Goal: Task Accomplishment & Management: Use online tool/utility

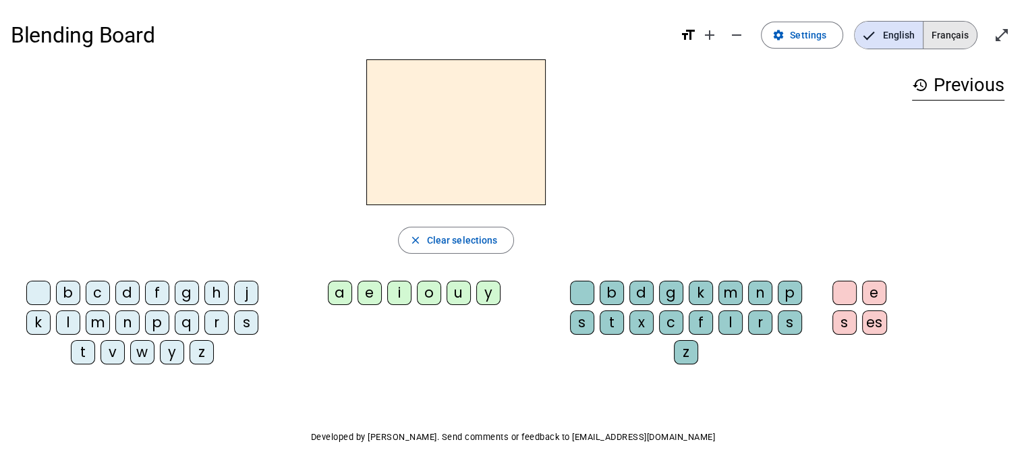
click at [628, 28] on span "Français" at bounding box center [949, 35] width 53 height 27
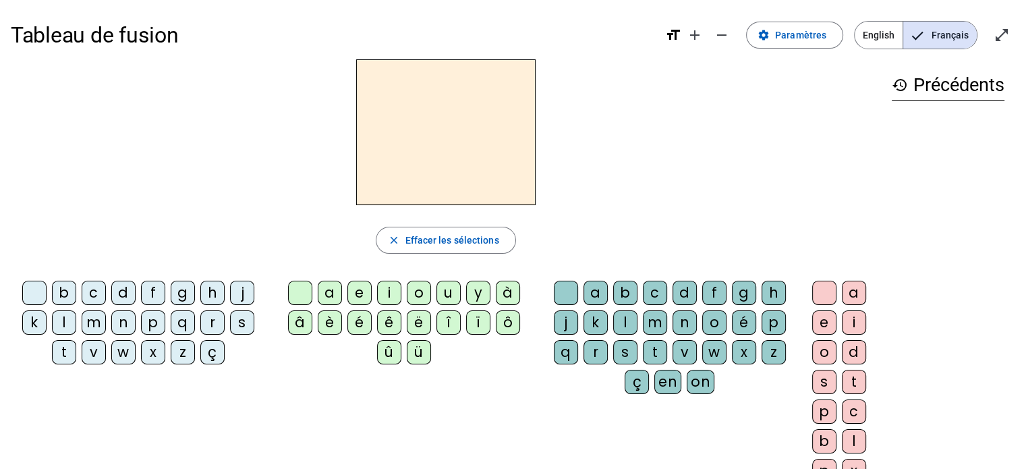
click at [69, 323] on div "l" at bounding box center [64, 322] width 24 height 24
click at [335, 293] on div "a" at bounding box center [330, 293] width 24 height 24
click at [471, 147] on h2 "la" at bounding box center [445, 132] width 179 height 146
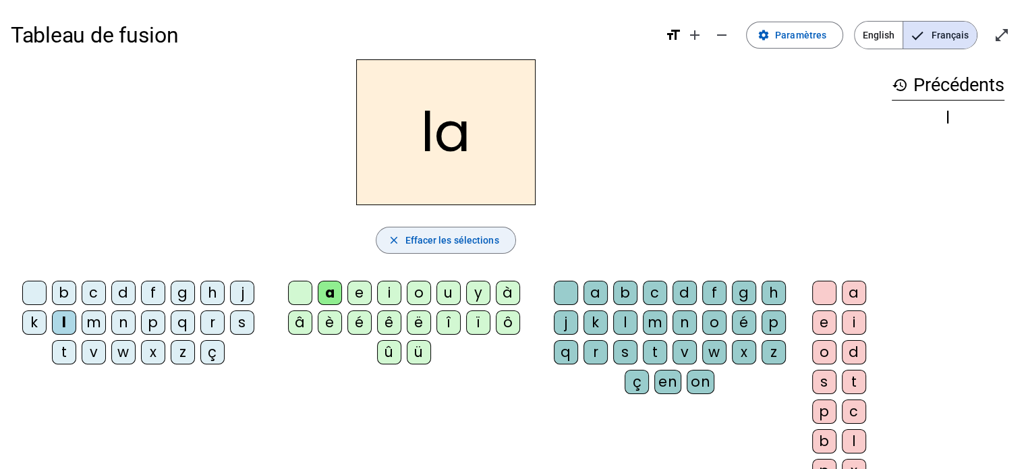
click at [443, 243] on span "Effacer les sélections" at bounding box center [452, 240] width 94 height 16
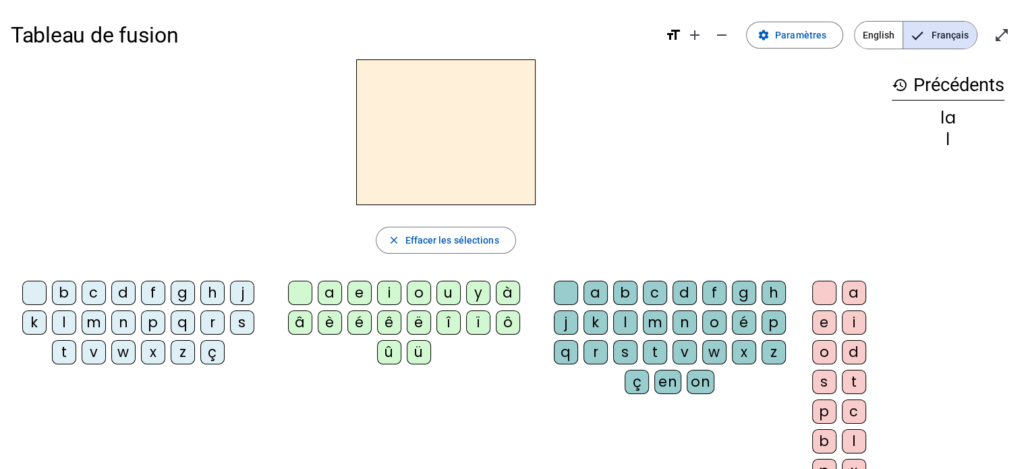
click at [65, 320] on div "l" at bounding box center [64, 322] width 24 height 24
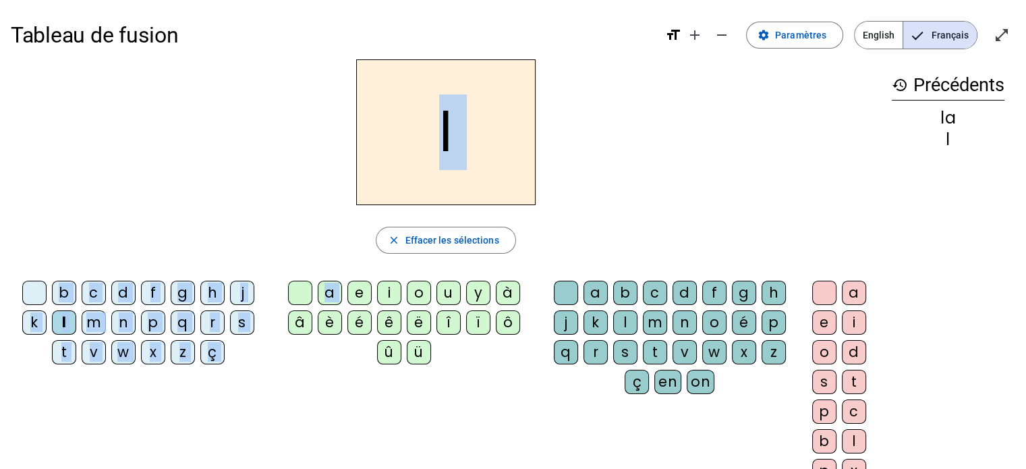
drag, startPoint x: 355, startPoint y: 291, endPoint x: 415, endPoint y: 140, distance: 162.5
click at [415, 140] on div "l close Effacer les sélections b c d f g h j k l m n p q r s t v w x z ç a e i …" at bounding box center [446, 276] width 870 height 434
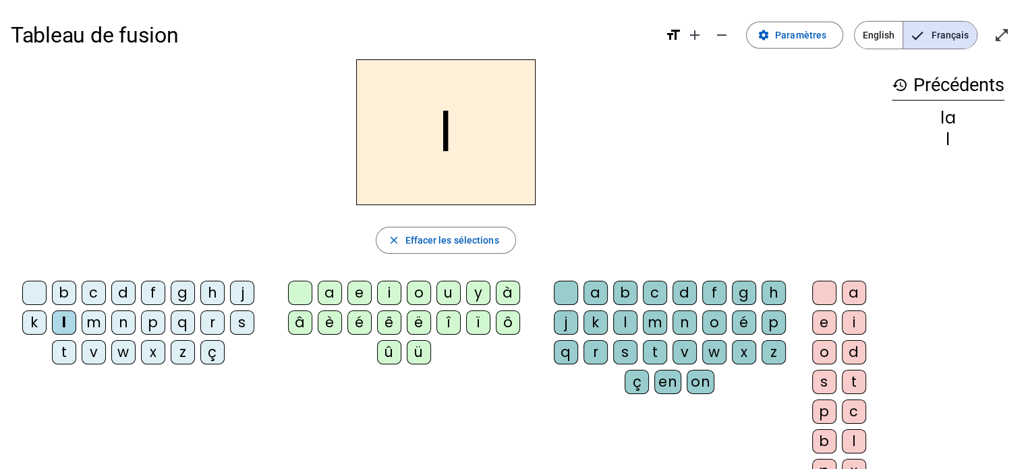
click at [343, 386] on div "b c d f g h j k l m n p q r s t v w x z ç a e i o u y à â è é ê ë [PERSON_NAME]…" at bounding box center [446, 384] width 870 height 218
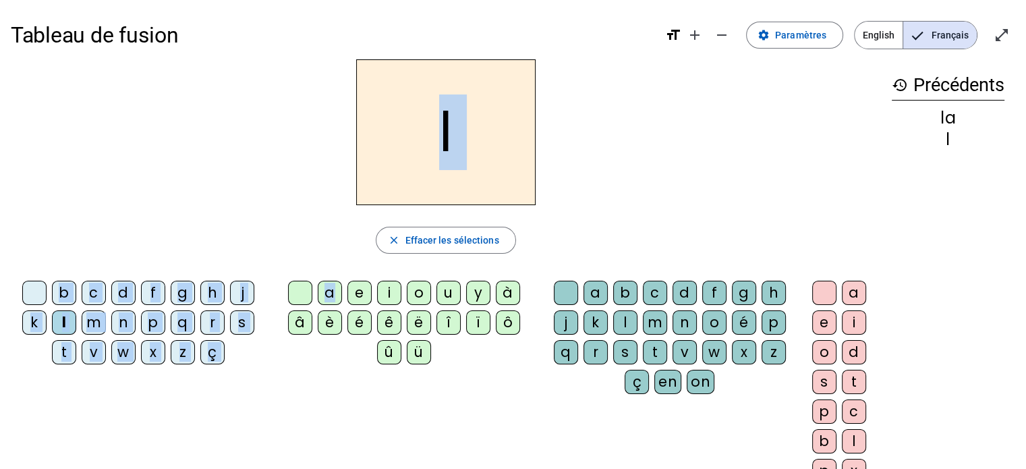
drag, startPoint x: 332, startPoint y: 292, endPoint x: 426, endPoint y: 186, distance: 141.8
click at [426, 186] on div "l close Effacer les sélections b c d f g h j k l m n p q r s t v w x z ç a e i …" at bounding box center [446, 276] width 870 height 434
click at [221, 158] on div "l" at bounding box center [446, 132] width 870 height 146
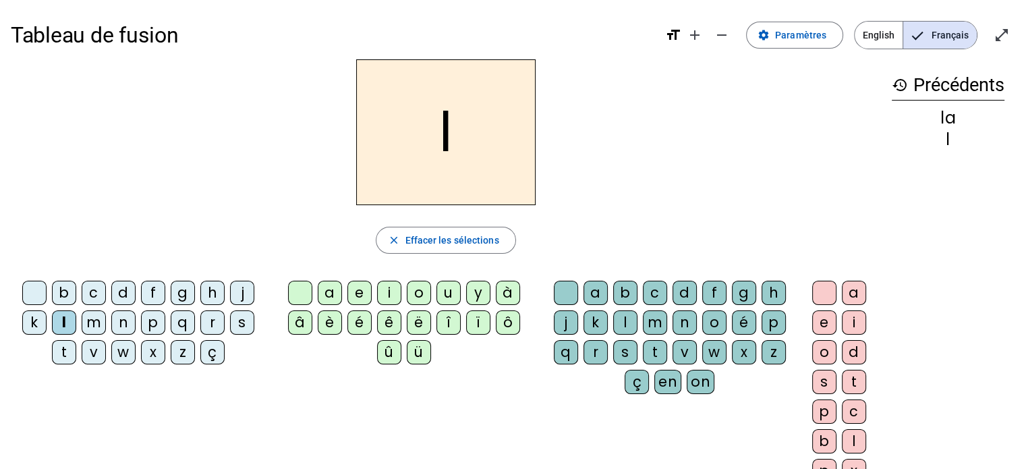
click at [359, 290] on div "e" at bounding box center [359, 293] width 24 height 24
click at [628, 84] on mat-icon "history" at bounding box center [899, 85] width 16 height 16
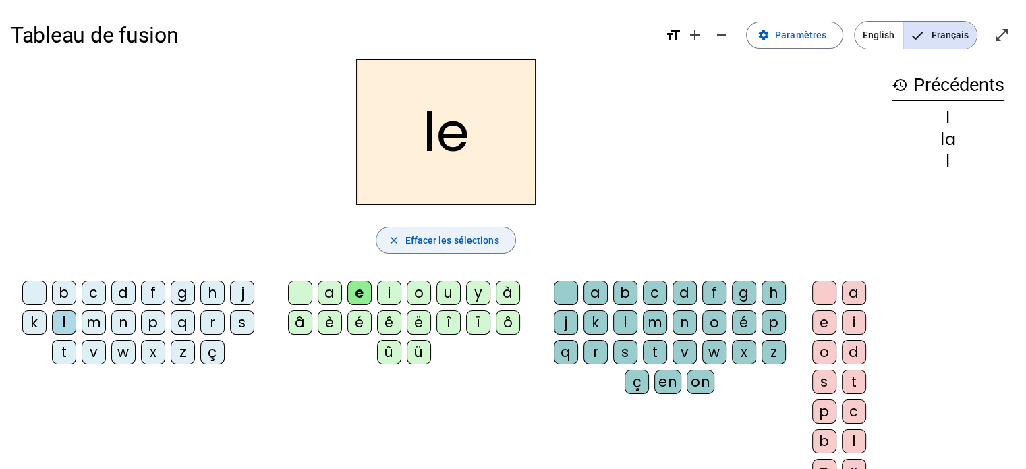
click at [418, 237] on span "Effacer les sélections" at bounding box center [452, 240] width 94 height 16
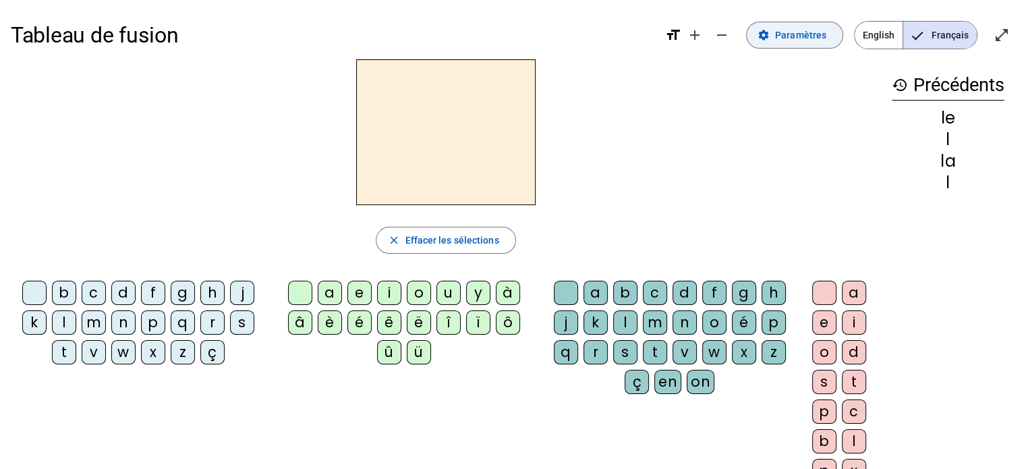
click at [628, 35] on span "Paramètres" at bounding box center [800, 35] width 51 height 16
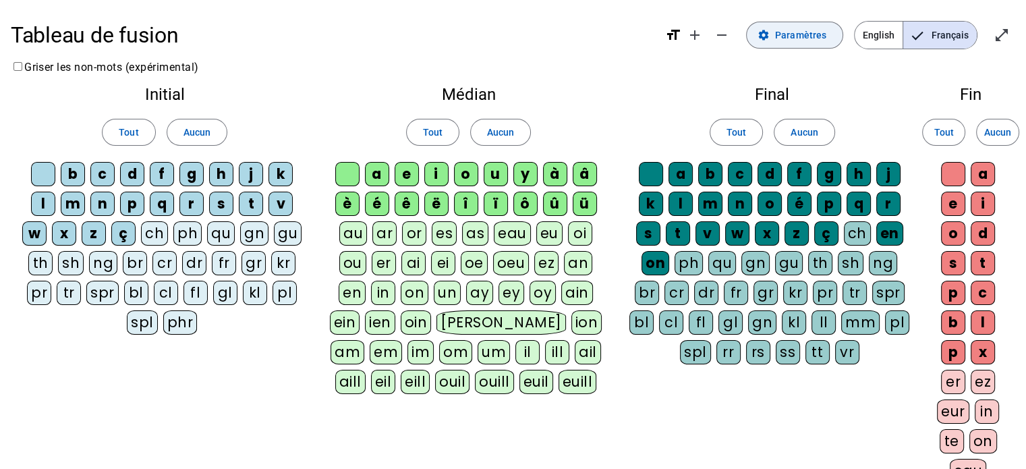
click at [628, 37] on span "Paramètres" at bounding box center [800, 35] width 51 height 16
click at [159, 234] on div "ch" at bounding box center [154, 233] width 27 height 24
click at [159, 237] on div "ch" at bounding box center [154, 233] width 27 height 24
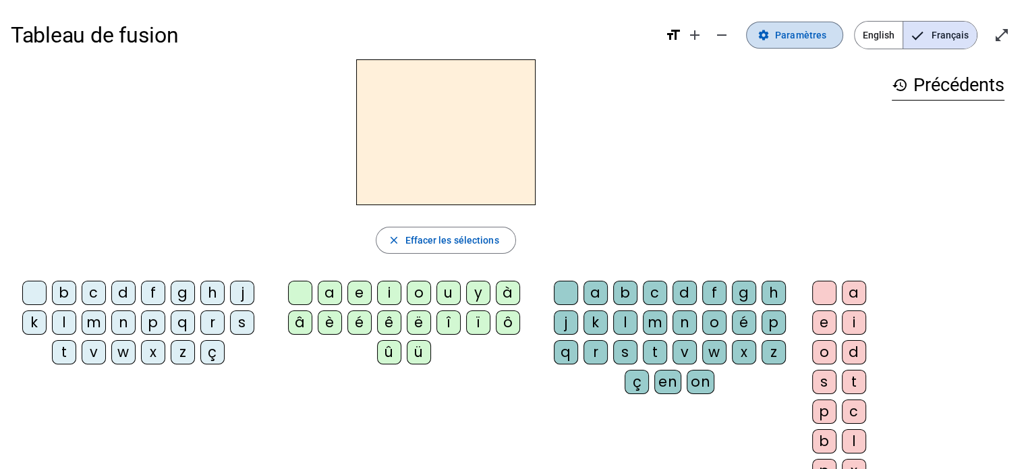
click at [628, 38] on span at bounding box center [794, 35] width 96 height 32
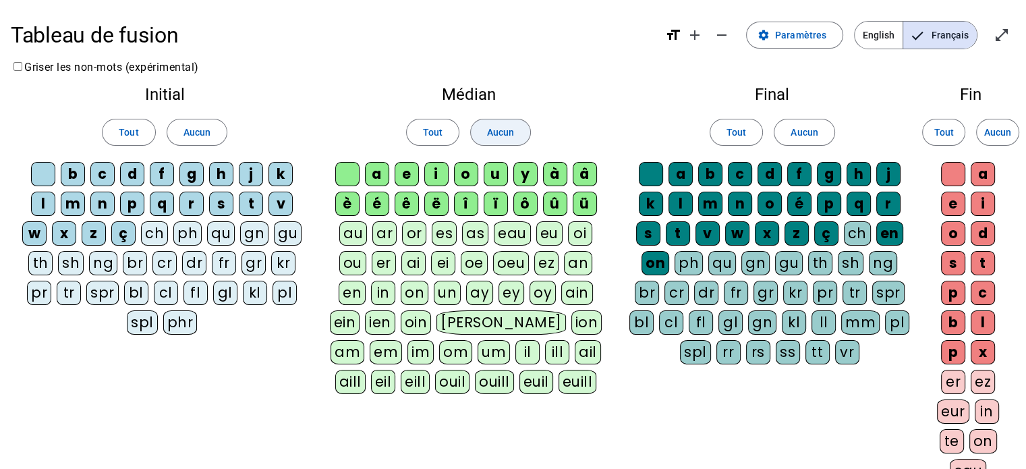
click at [513, 126] on span at bounding box center [500, 132] width 59 height 32
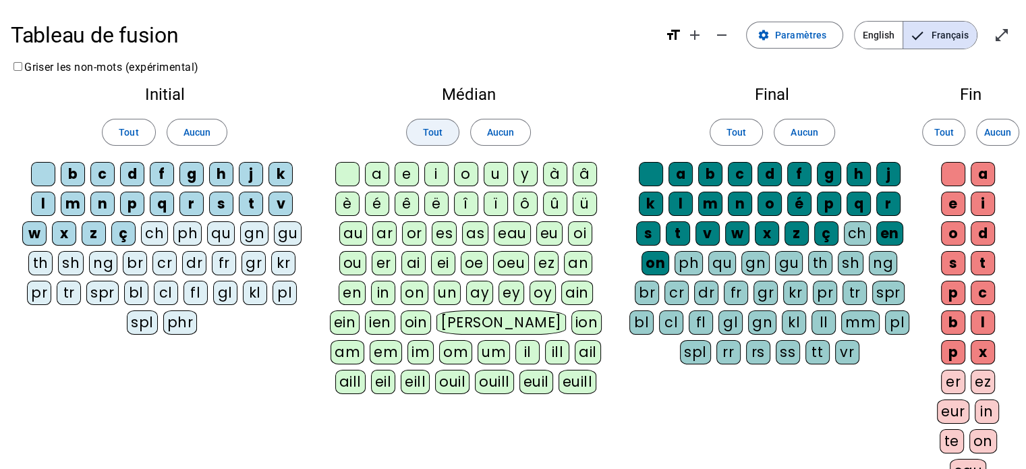
click at [438, 134] on span "Tout" at bounding box center [433, 132] width 20 height 16
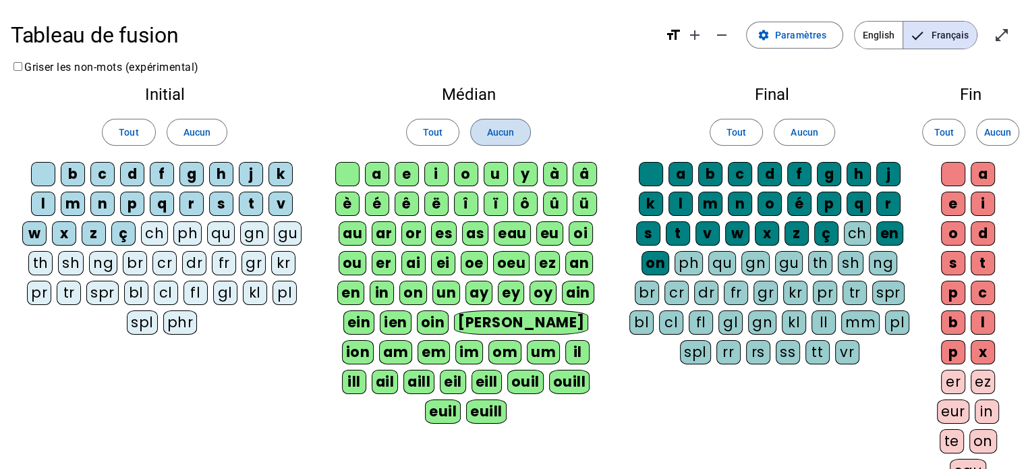
click at [497, 129] on span "Aucun" at bounding box center [500, 132] width 27 height 16
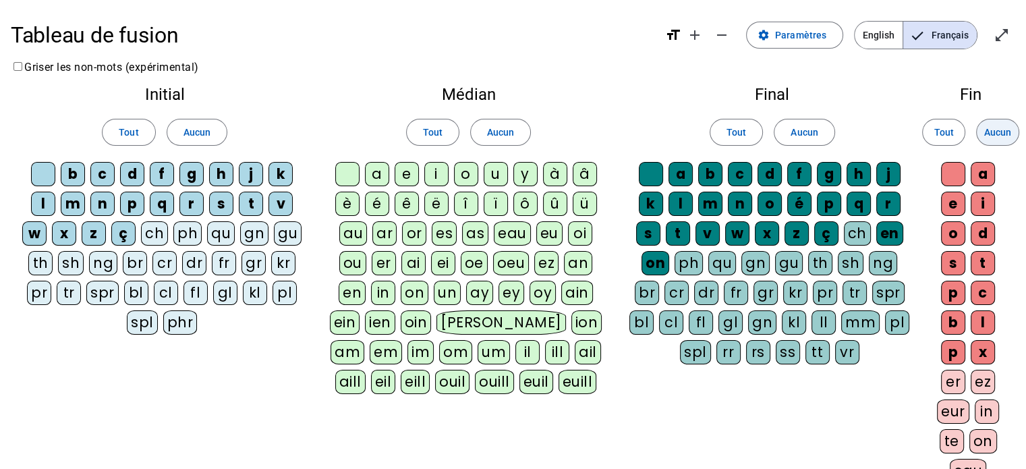
click at [628, 131] on span "Aucun" at bounding box center [997, 132] width 27 height 16
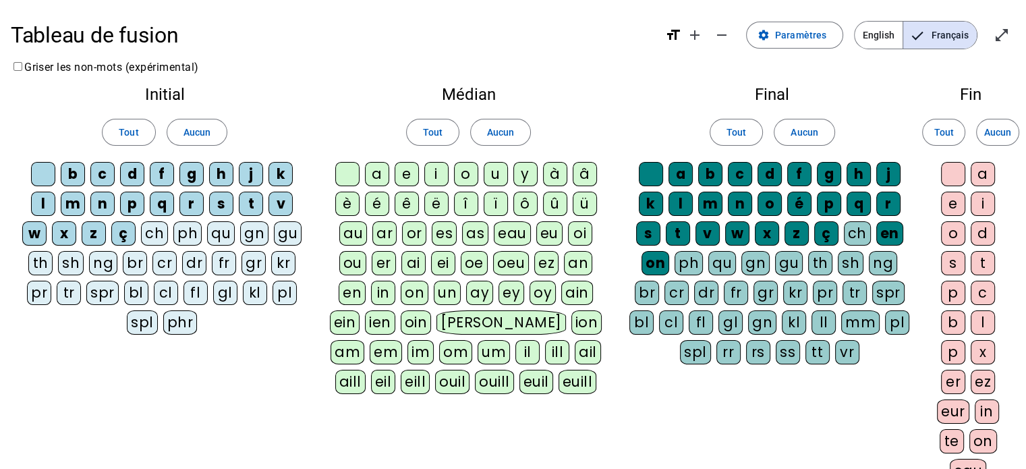
click at [628, 61] on div "Tableau de fusion format_size add remove settings Paramètres English Français o…" at bounding box center [513, 348] width 1026 height 697
click at [628, 42] on span "Paramètres" at bounding box center [800, 35] width 51 height 16
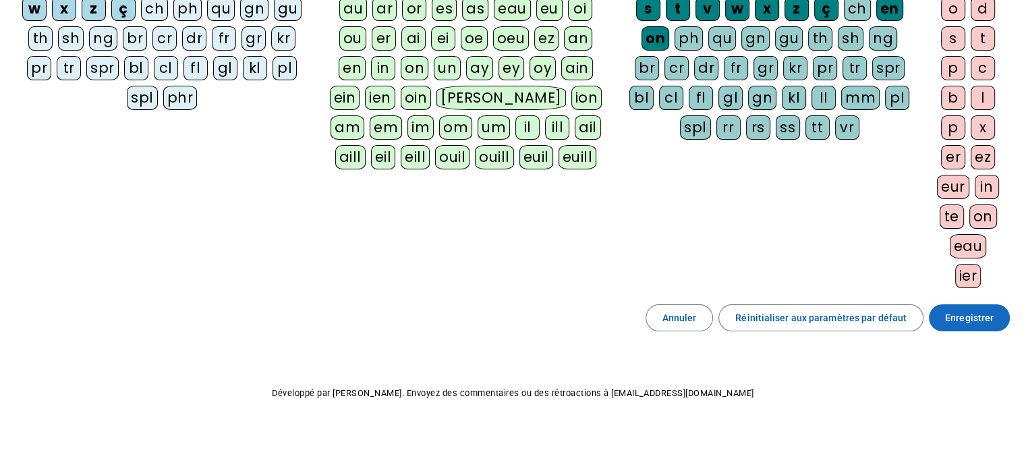
click at [628, 319] on span "Enregistrer" at bounding box center [969, 318] width 49 height 16
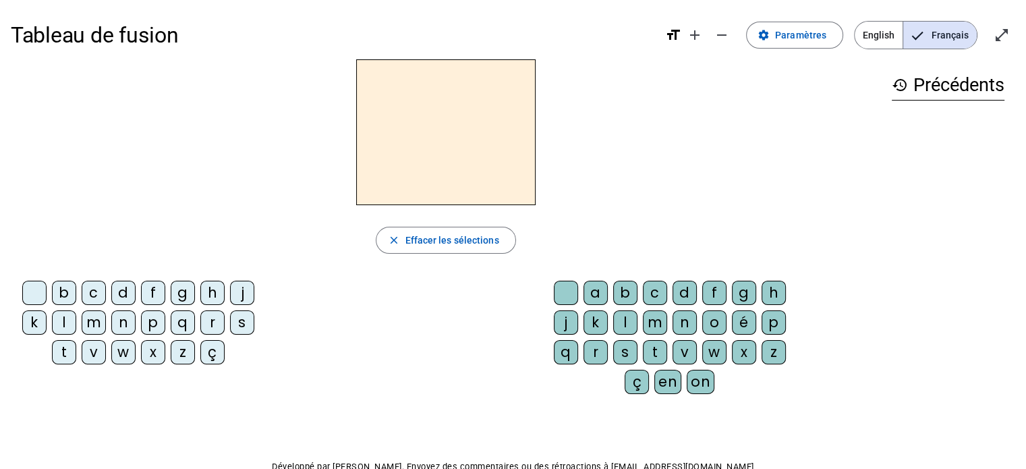
click at [73, 316] on div "l" at bounding box center [64, 322] width 24 height 24
click at [597, 294] on div "a" at bounding box center [595, 293] width 24 height 24
click at [72, 322] on div "l" at bounding box center [64, 322] width 24 height 24
click at [628, 318] on div "é" at bounding box center [744, 322] width 24 height 24
click at [71, 320] on div "l" at bounding box center [64, 322] width 24 height 24
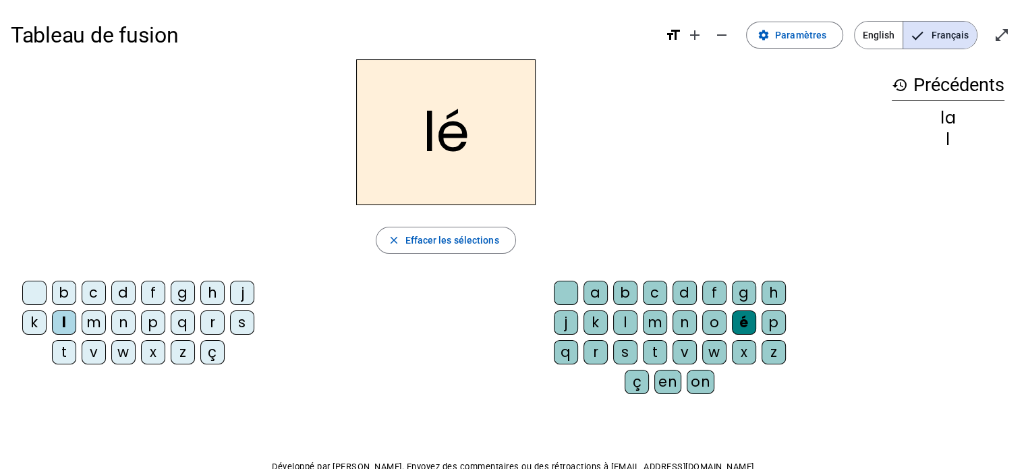
click at [628, 318] on div "o" at bounding box center [714, 322] width 24 height 24
click at [71, 320] on div "l" at bounding box center [64, 322] width 24 height 24
click at [628, 380] on div "on" at bounding box center [700, 382] width 28 height 24
click at [67, 320] on div "l" at bounding box center [64, 322] width 24 height 24
click at [628, 319] on div "é" at bounding box center [744, 322] width 24 height 24
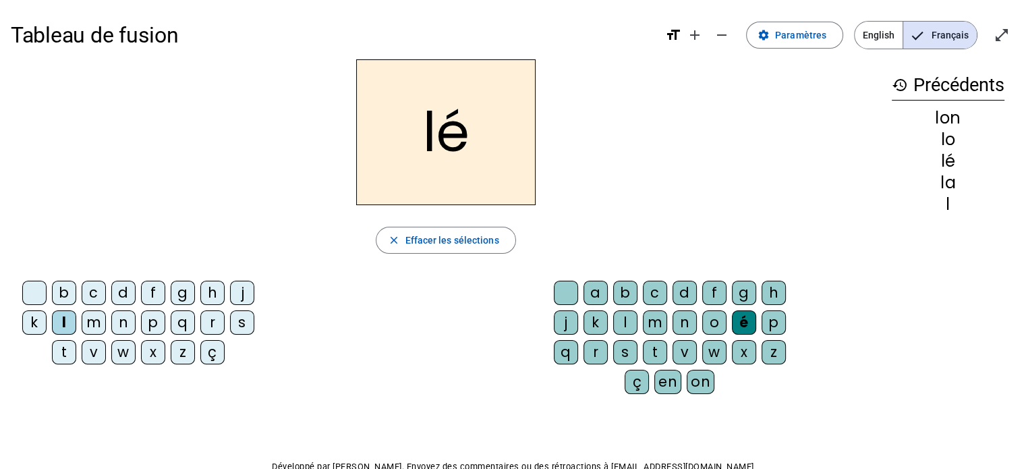
click at [70, 322] on div "l" at bounding box center [64, 322] width 24 height 24
click at [591, 289] on div "a" at bounding box center [595, 293] width 24 height 24
click at [628, 128] on div "la" at bounding box center [446, 132] width 870 height 146
